Goal: Transaction & Acquisition: Download file/media

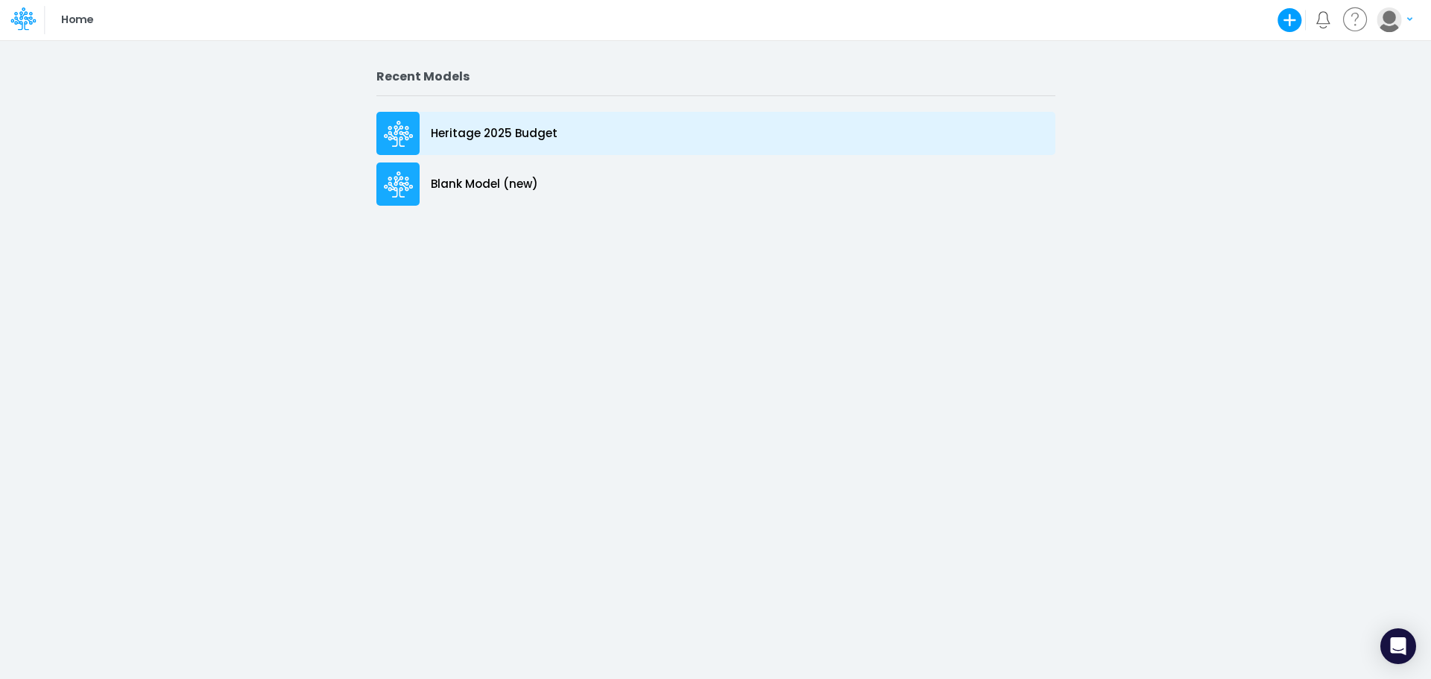
click at [508, 129] on p "Heritage 2025 Budget" at bounding box center [494, 133] width 127 height 17
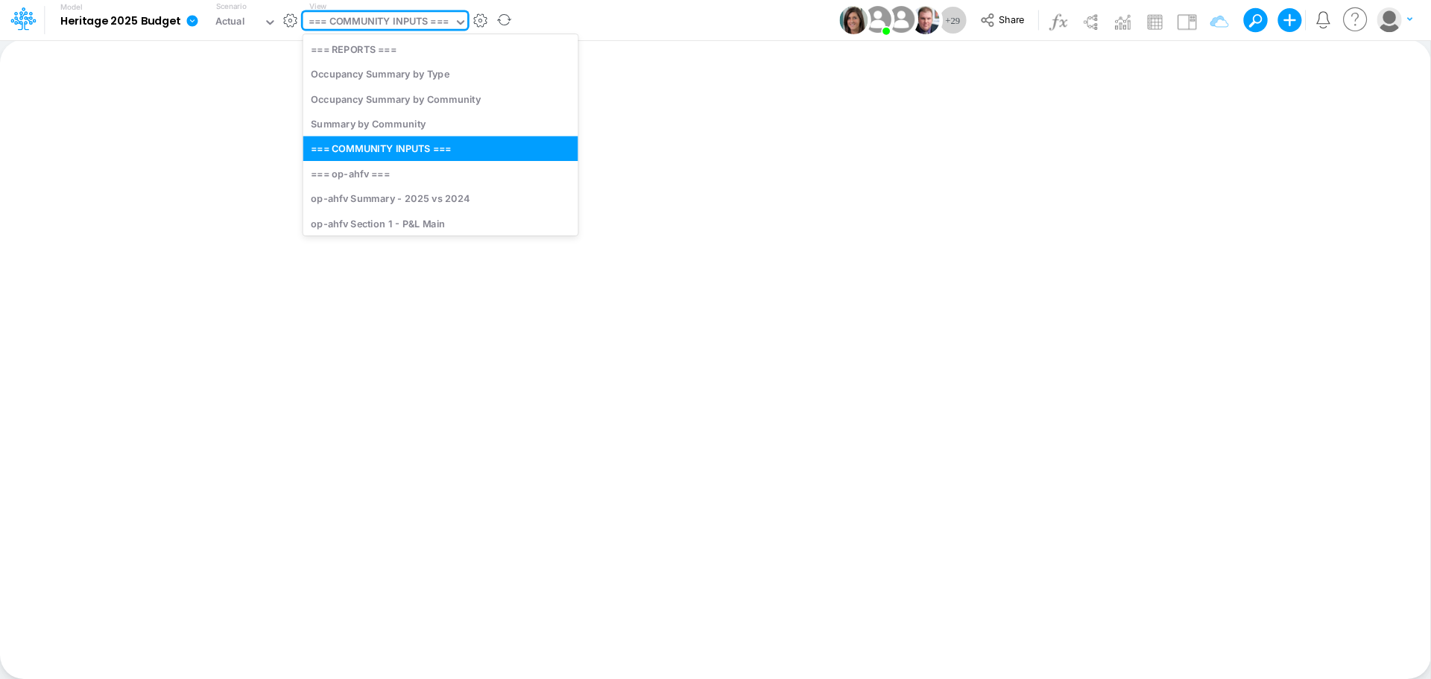
click at [464, 22] on icon at bounding box center [460, 22] width 7 height 4
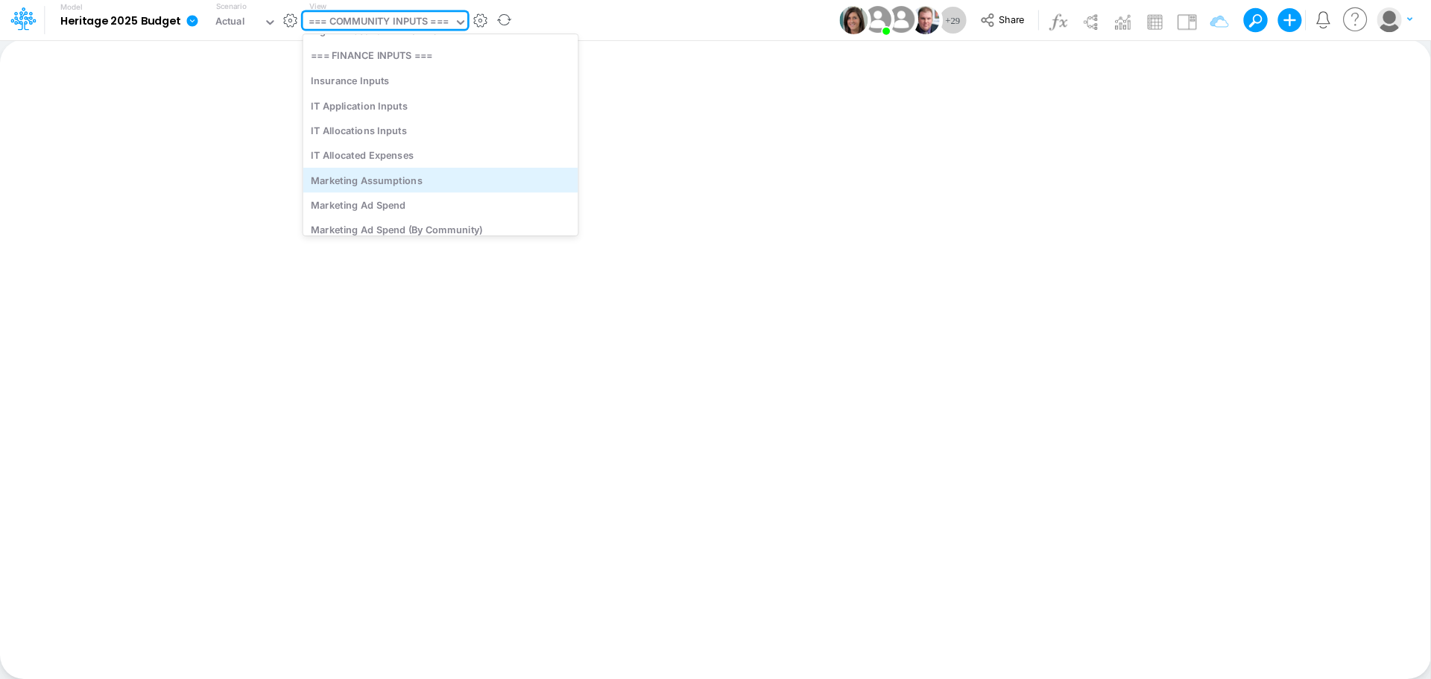
scroll to position [4920, 0]
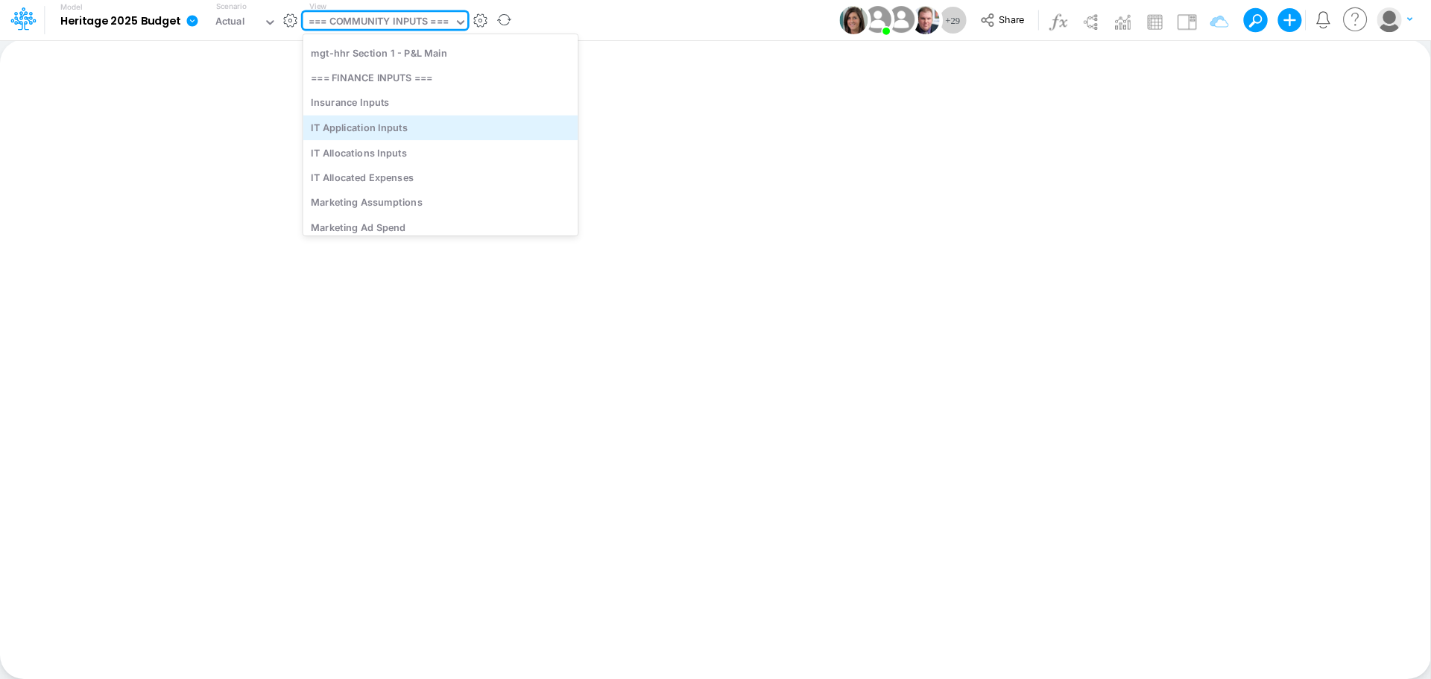
click at [383, 133] on div "IT Application Inputs" at bounding box center [440, 127] width 275 height 25
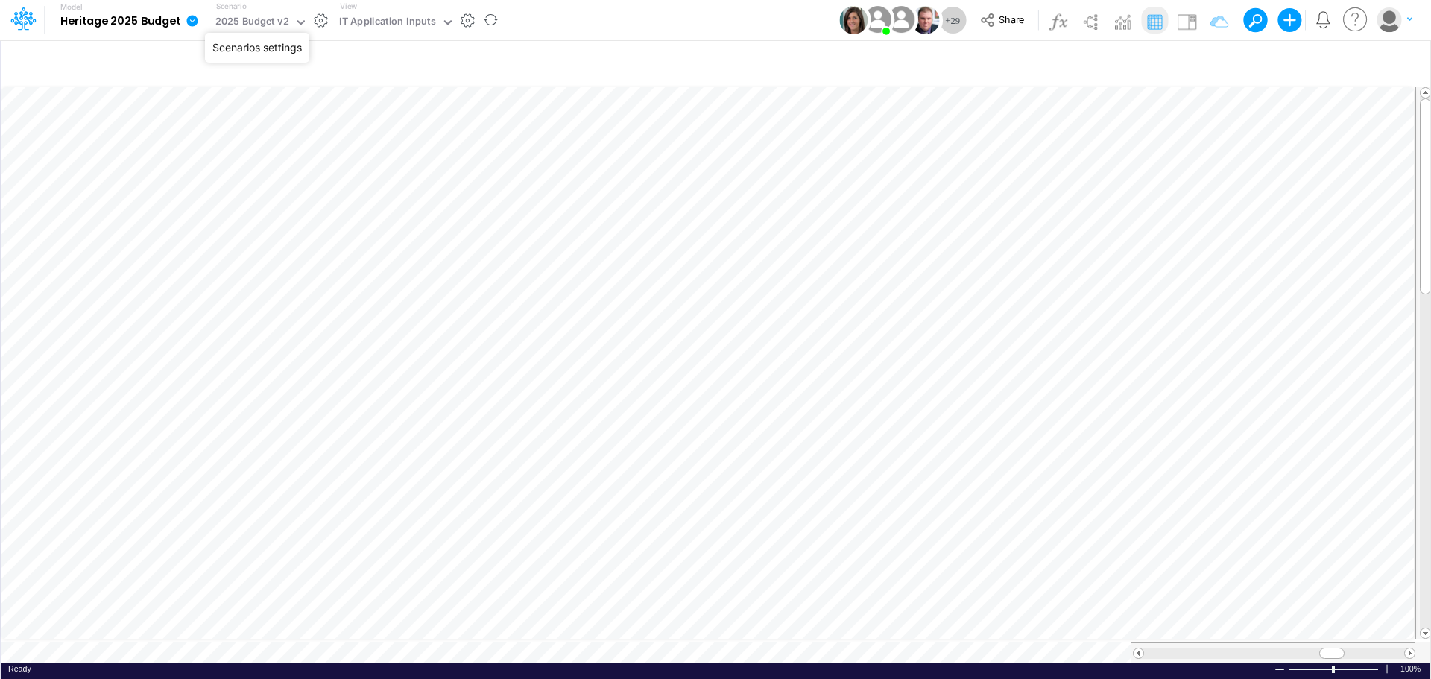
click at [318, 22] on button "button" at bounding box center [321, 21] width 16 height 16
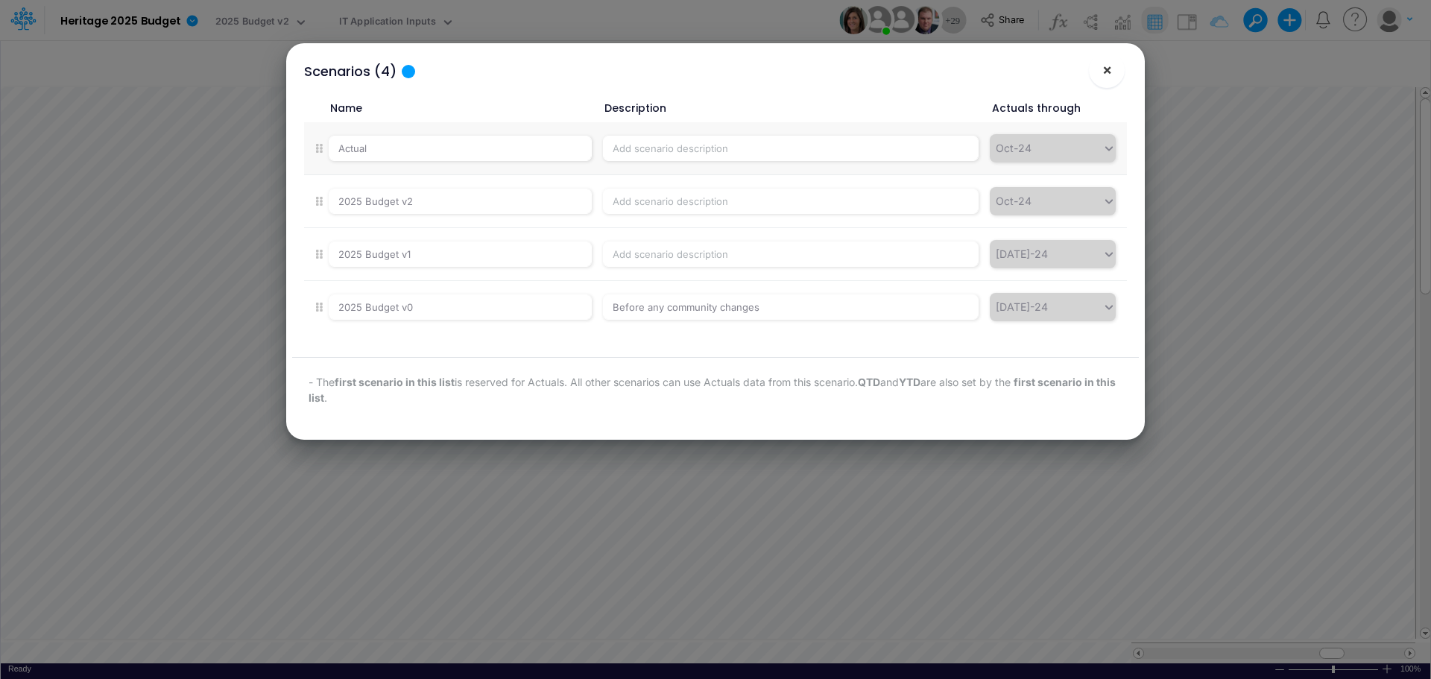
click at [1112, 72] on button "×" at bounding box center [1107, 70] width 36 height 36
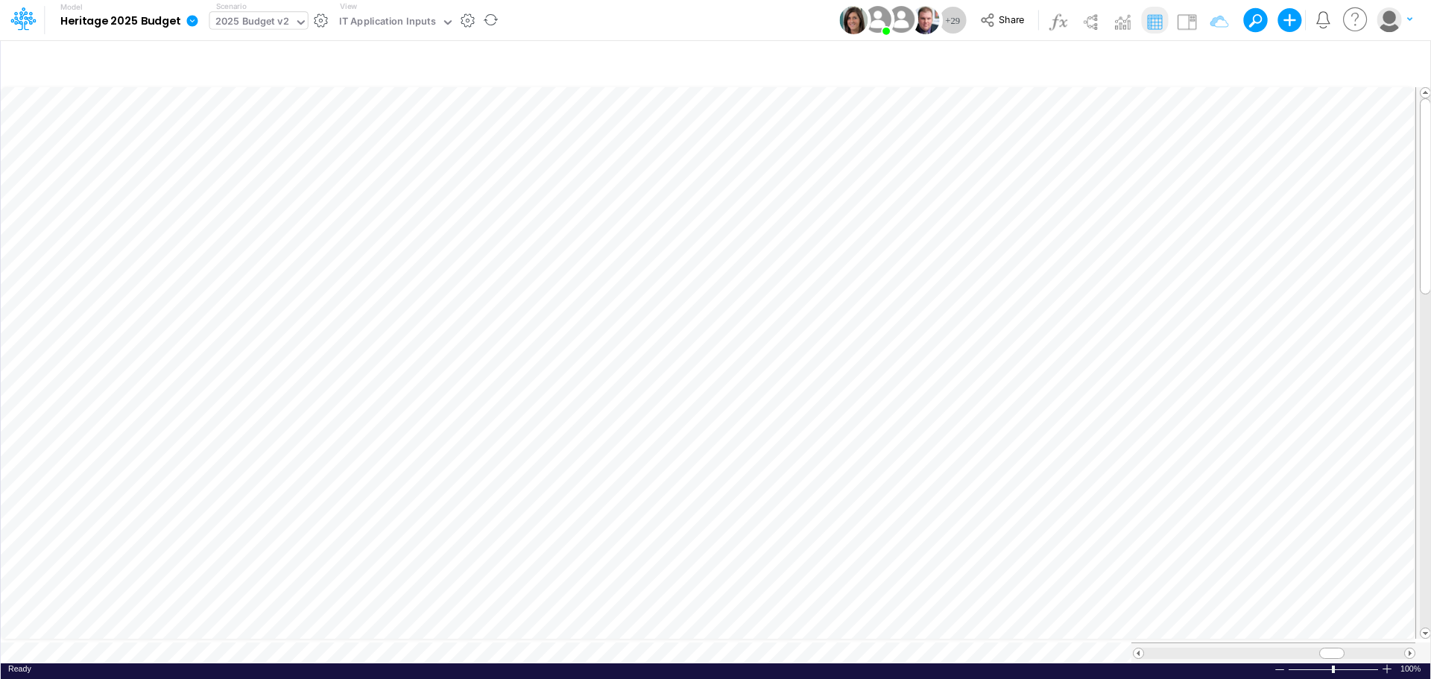
click at [297, 21] on icon at bounding box center [300, 22] width 13 height 13
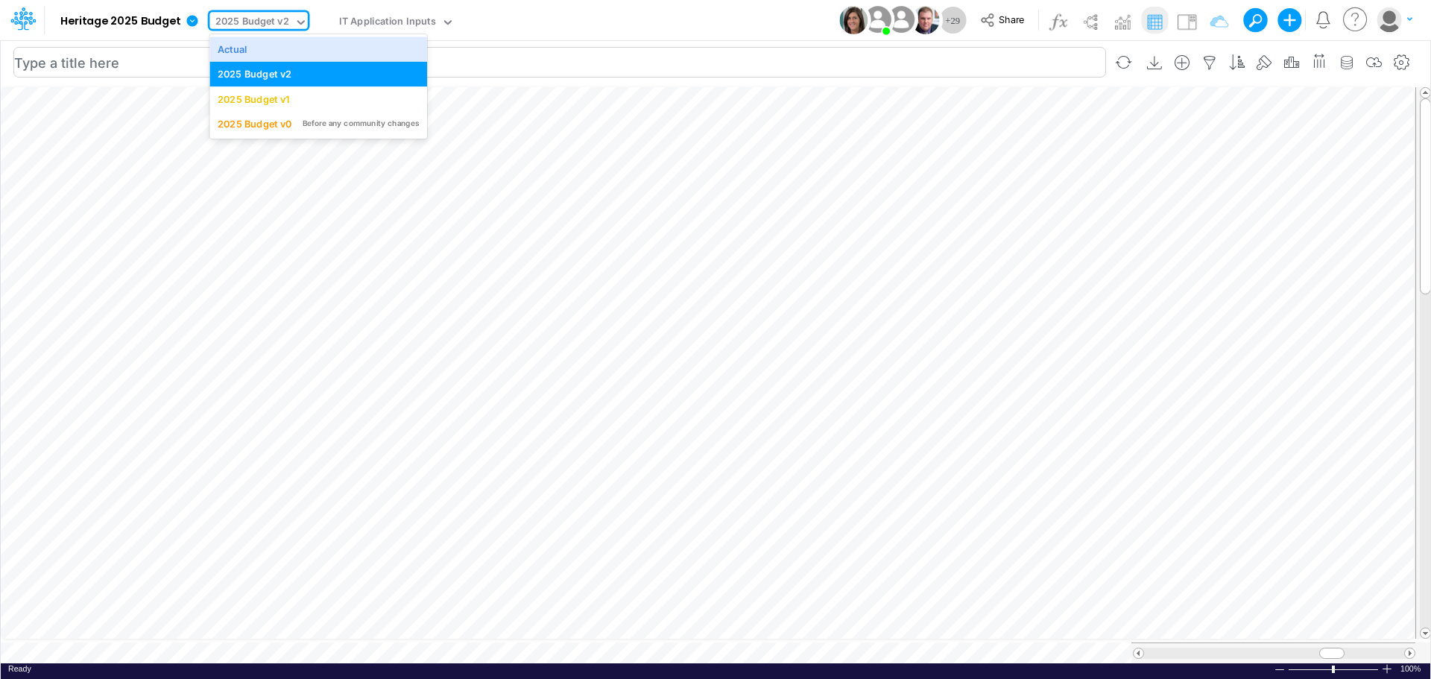
click at [549, 71] on input "text" at bounding box center [559, 62] width 1093 height 31
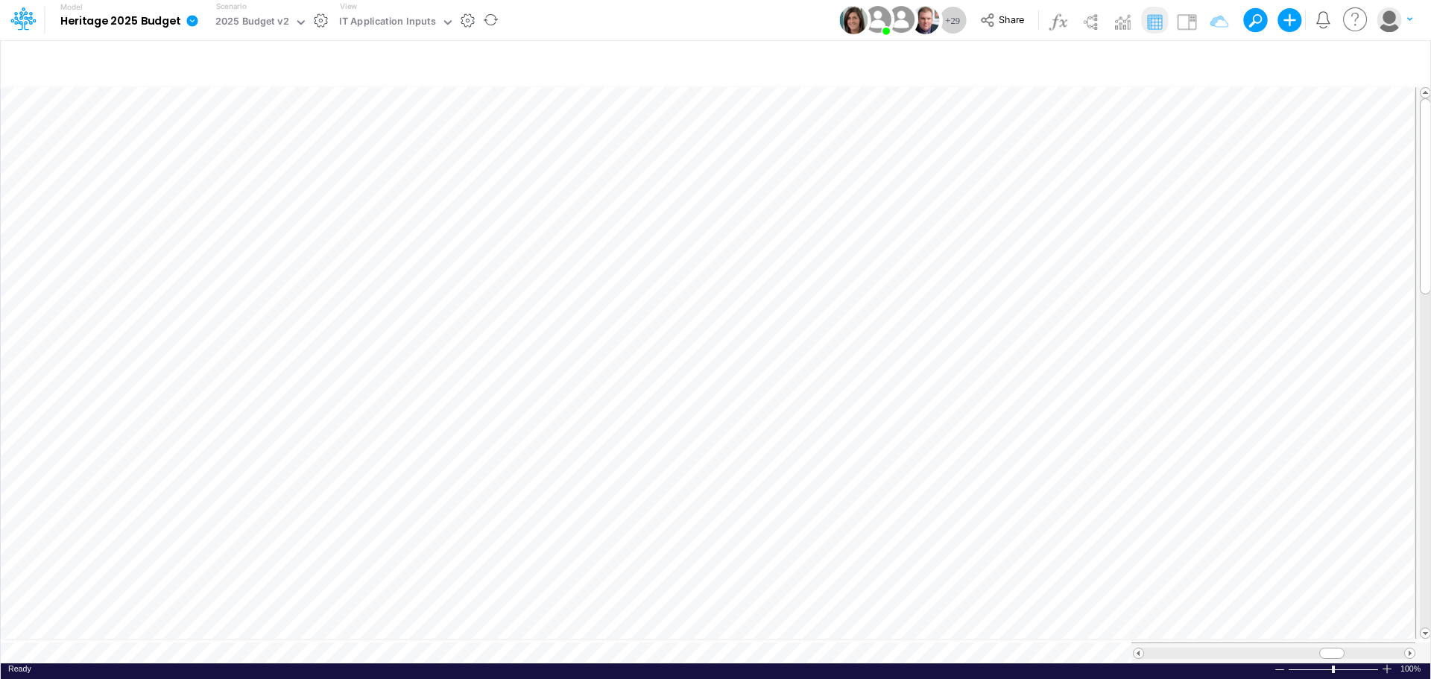
click at [197, 19] on icon at bounding box center [192, 20] width 11 height 11
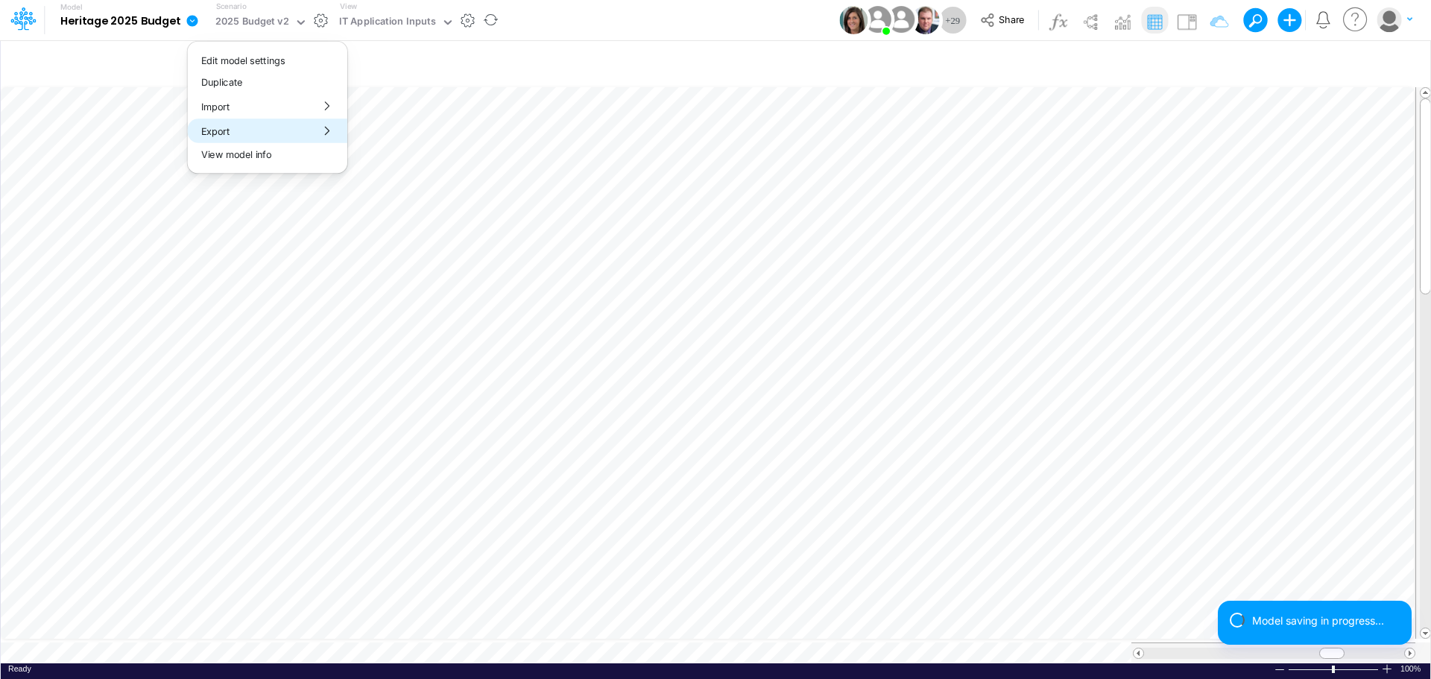
click at [243, 133] on button "Export" at bounding box center [268, 131] width 160 height 25
click at [373, 136] on button "Excel" at bounding box center [428, 138] width 160 height 23
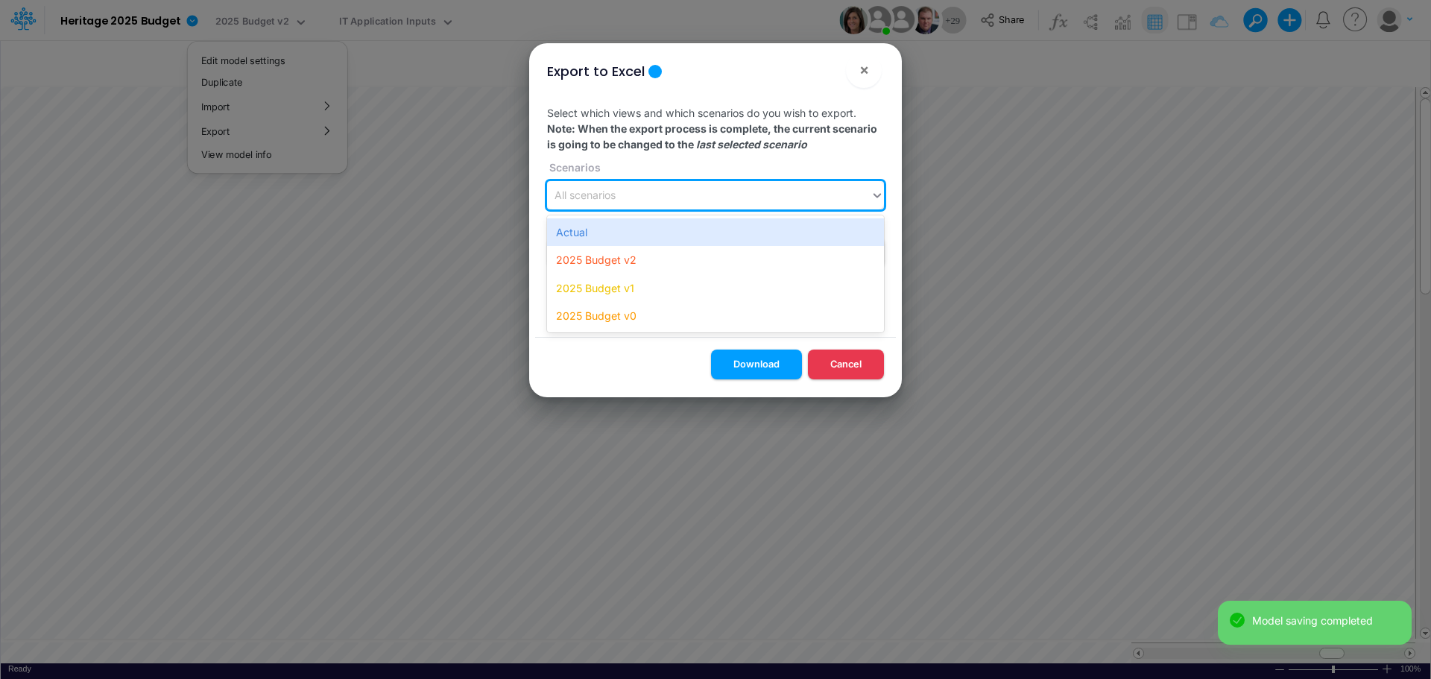
click at [678, 193] on div "All scenarios" at bounding box center [709, 195] width 324 height 25
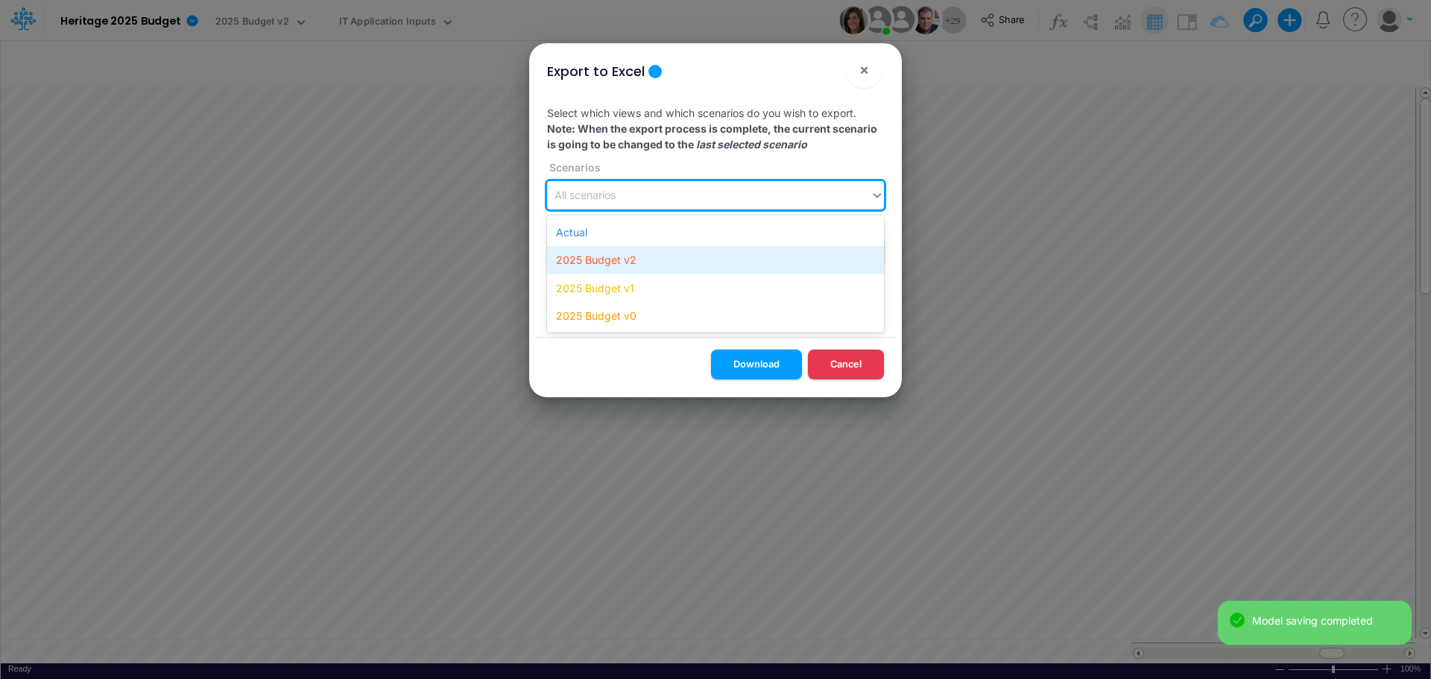
click at [637, 262] on div "2025 Budget v2" at bounding box center [715, 260] width 337 height 28
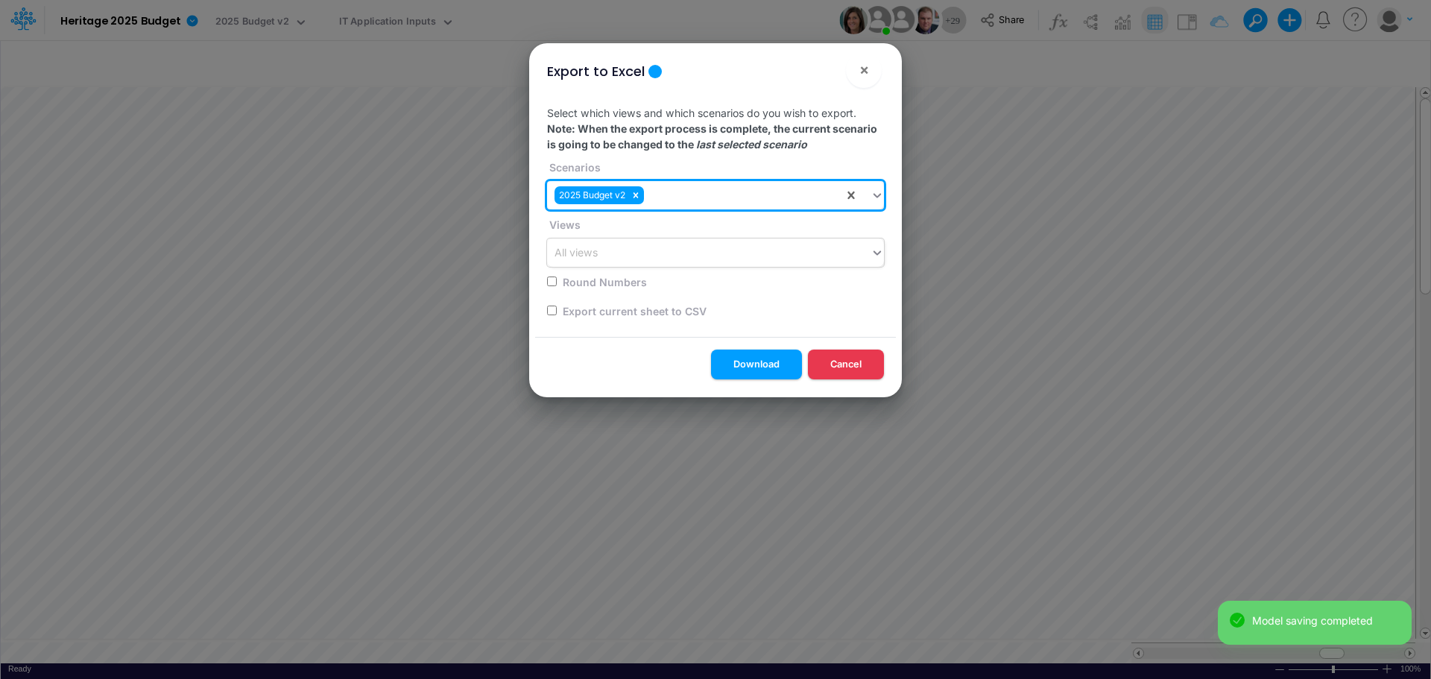
click at [643, 265] on div "All views" at bounding box center [715, 253] width 337 height 28
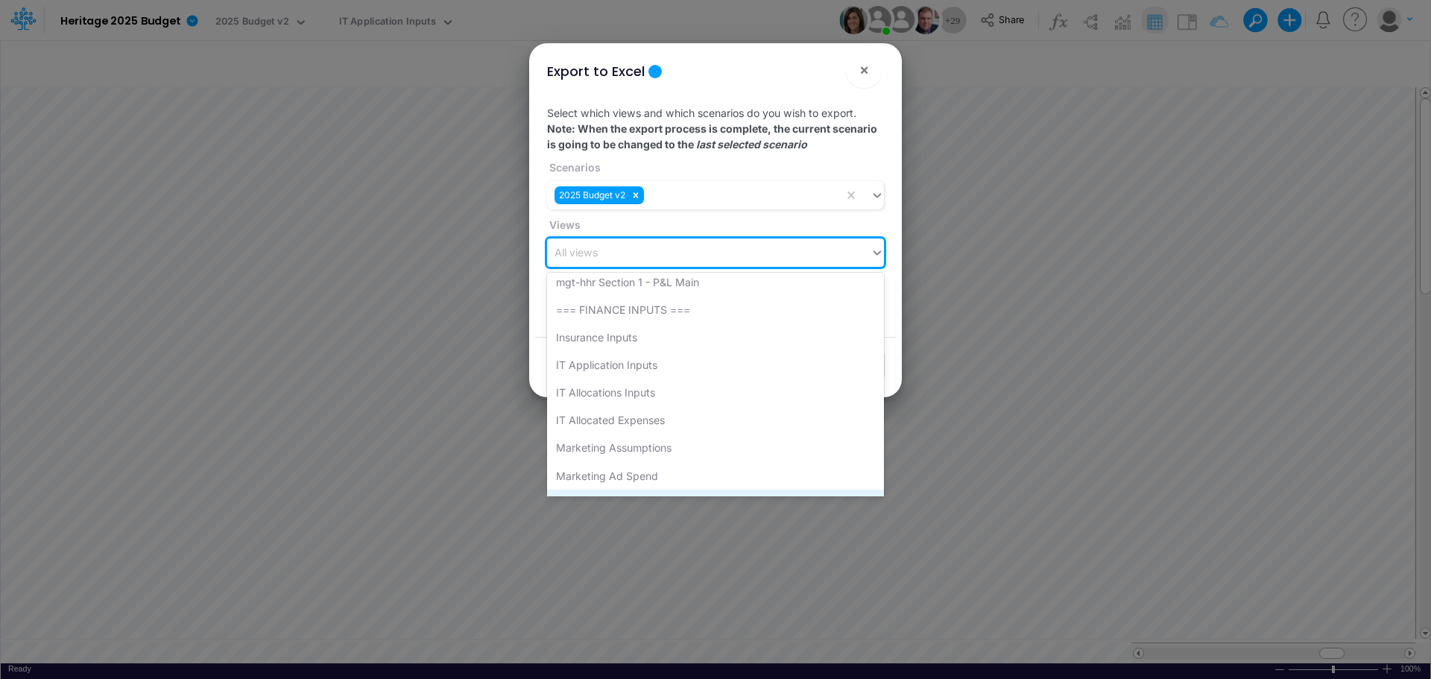
scroll to position [4920, 0]
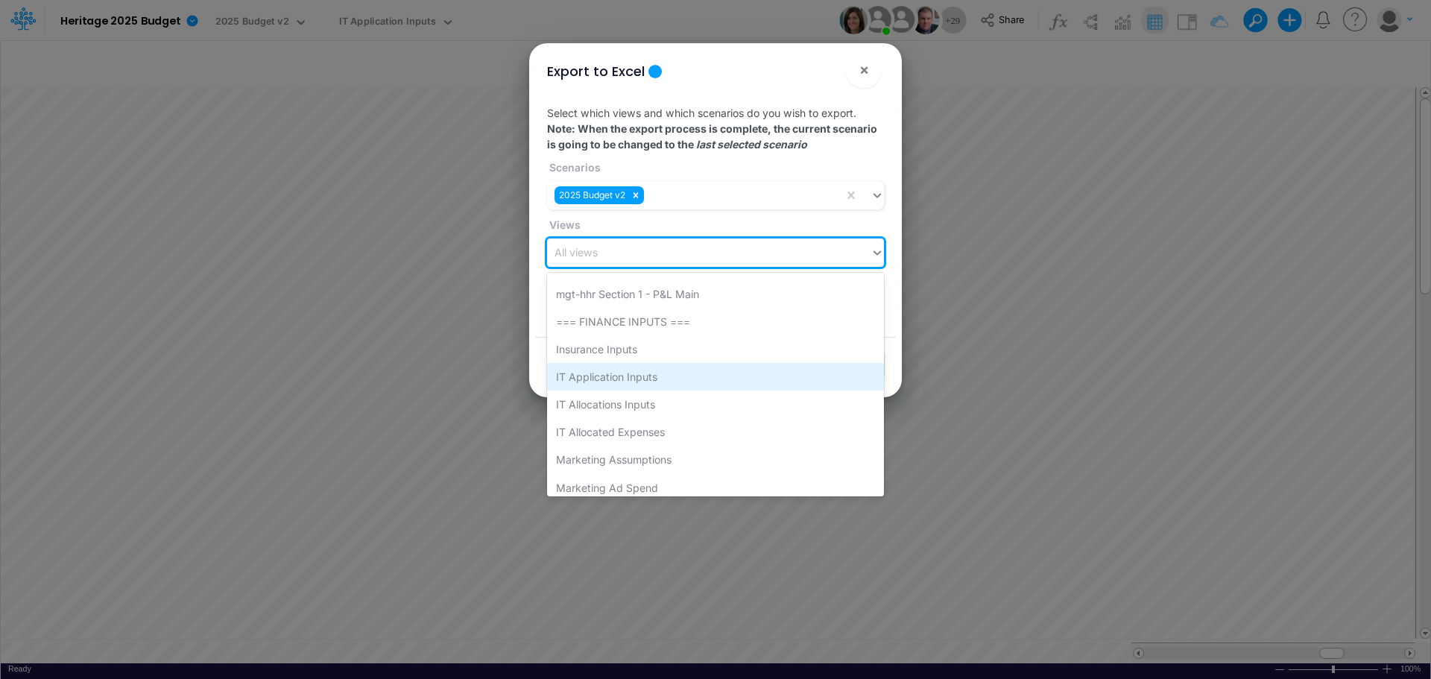
click at [655, 378] on div "IT Application Inputs" at bounding box center [715, 377] width 337 height 28
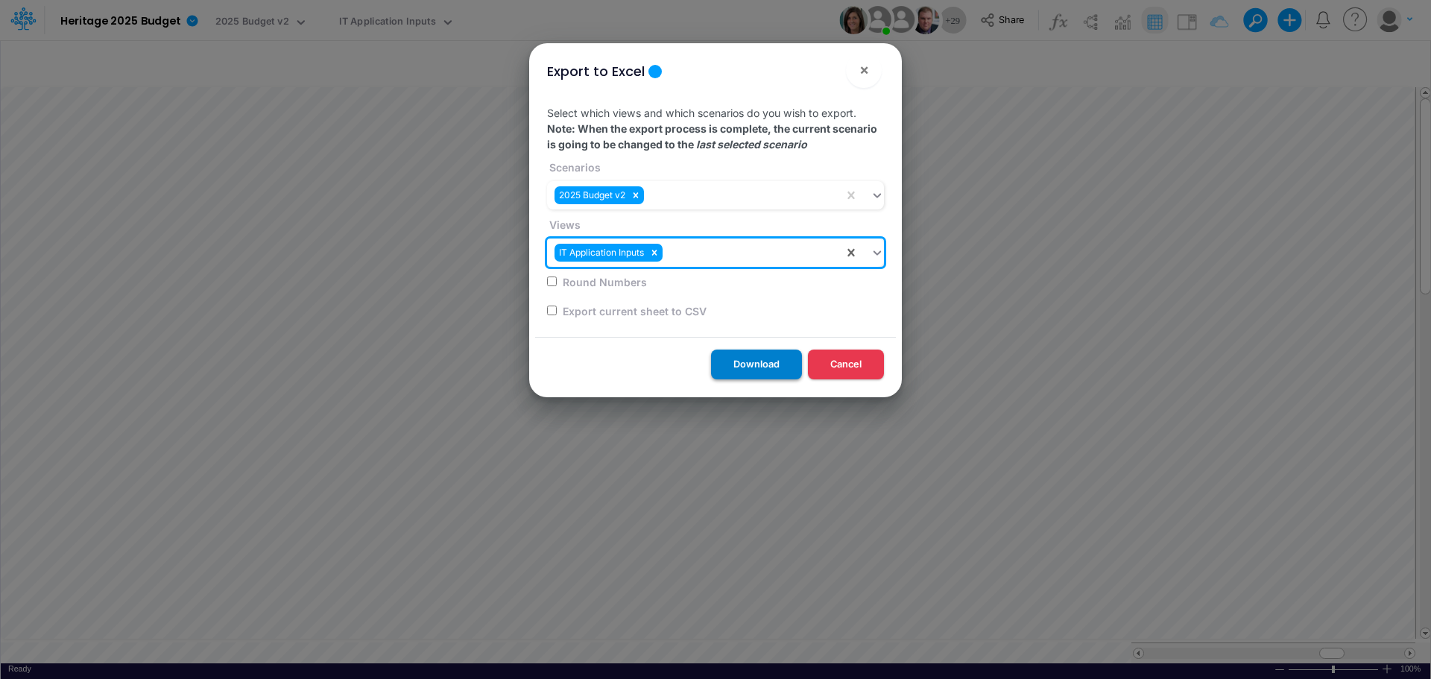
click at [752, 364] on button "Download" at bounding box center [756, 364] width 91 height 29
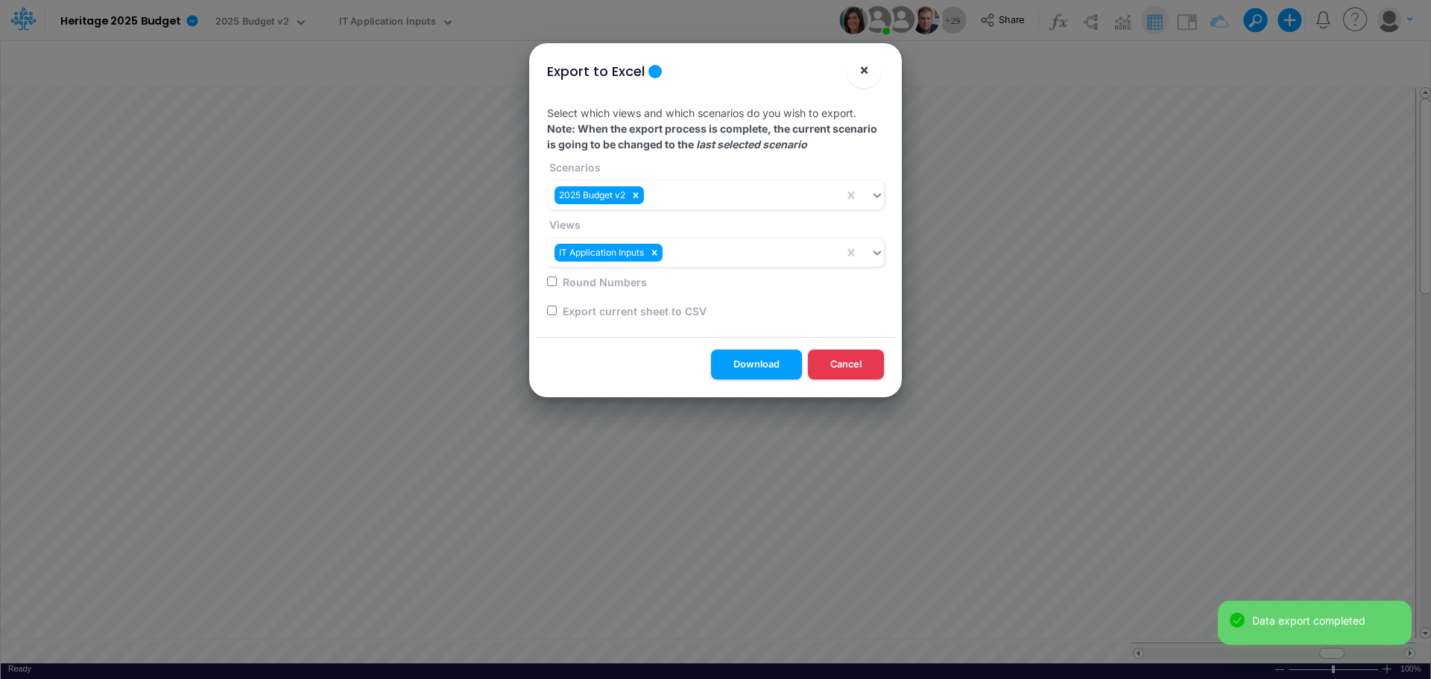
click at [866, 70] on span "×" at bounding box center [865, 69] width 10 height 18
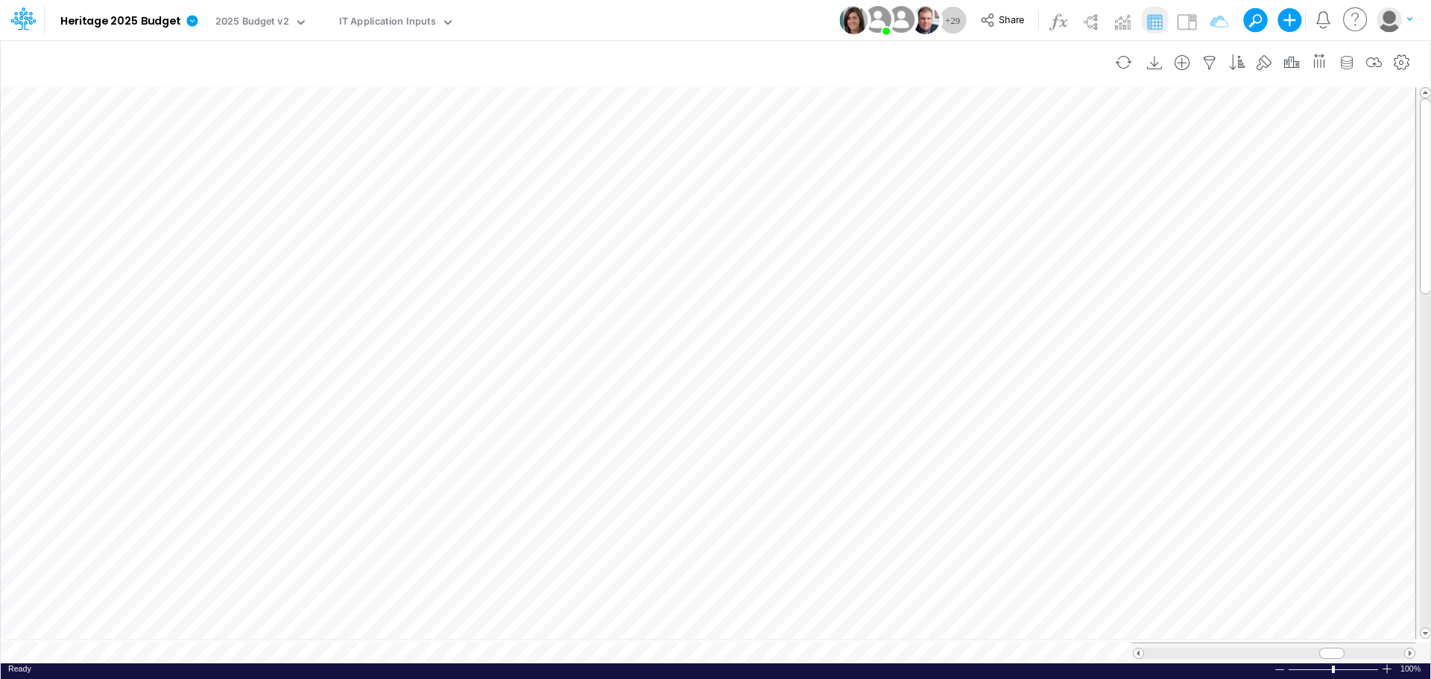
scroll to position [7, 1]
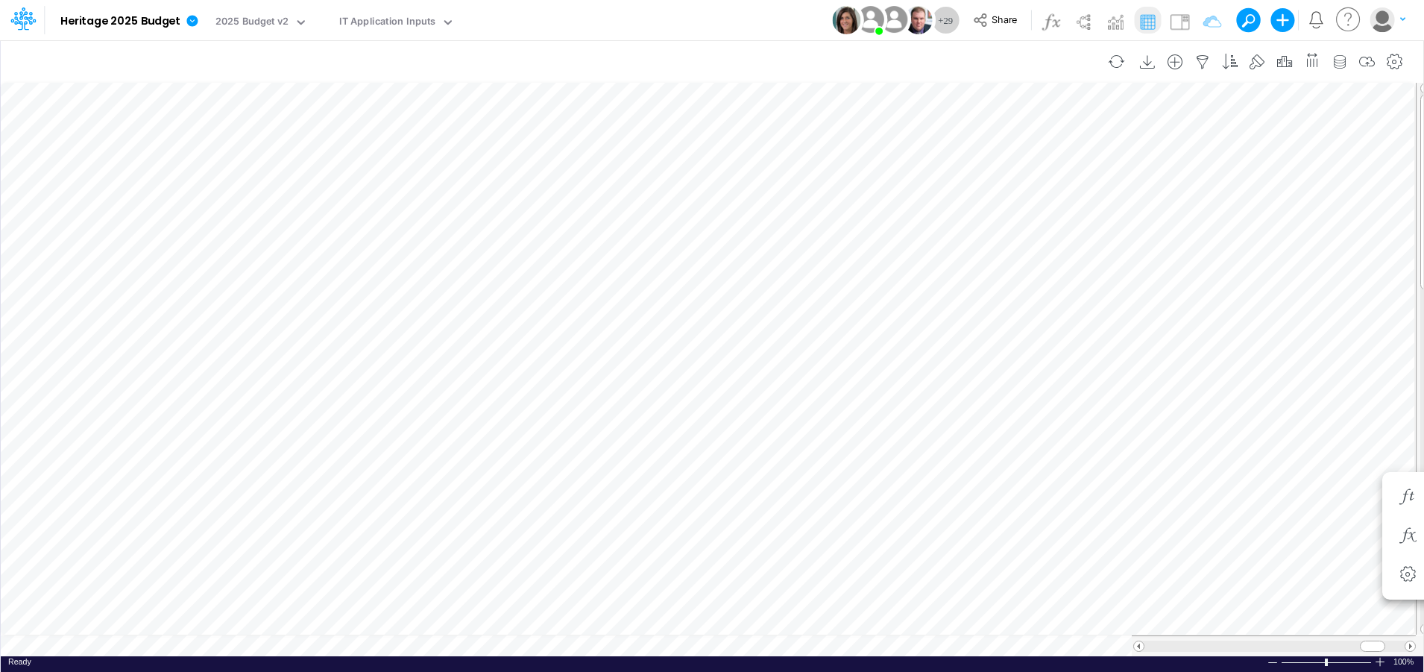
scroll to position [7, 1]
